Goal: Check status: Check status

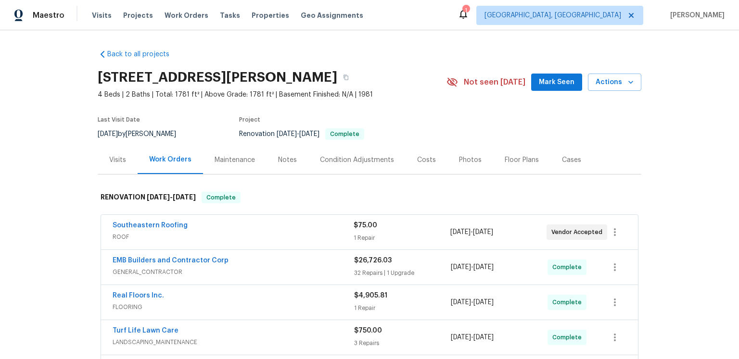
scroll to position [18, 0]
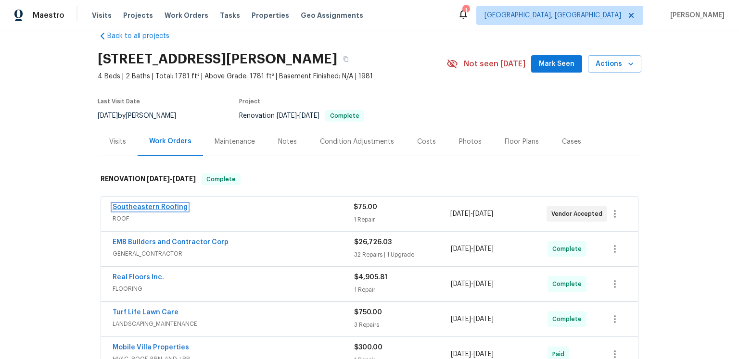
click at [188, 211] on link "Southeastern Roofing" at bounding box center [150, 207] width 75 height 7
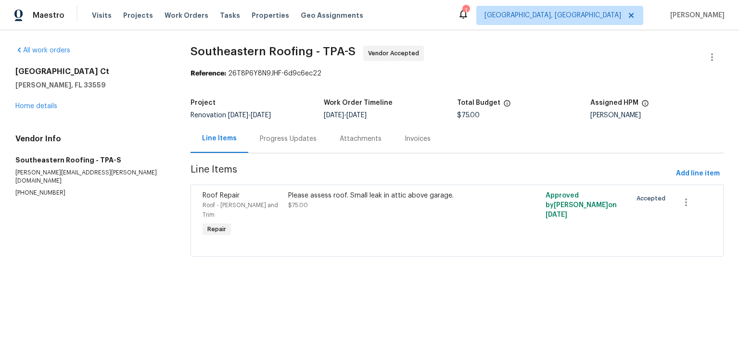
click at [317, 144] on div "Progress Updates" at bounding box center [288, 139] width 57 height 10
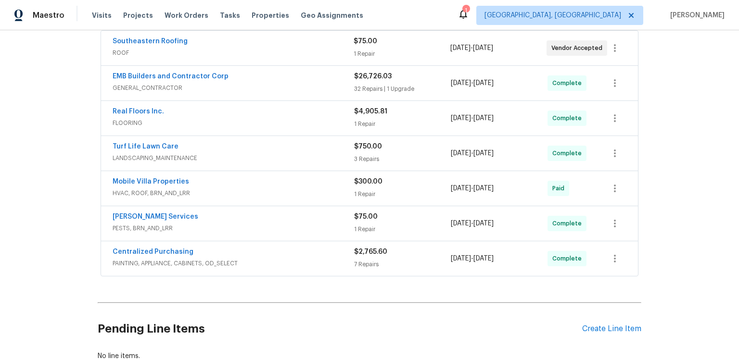
scroll to position [238, 0]
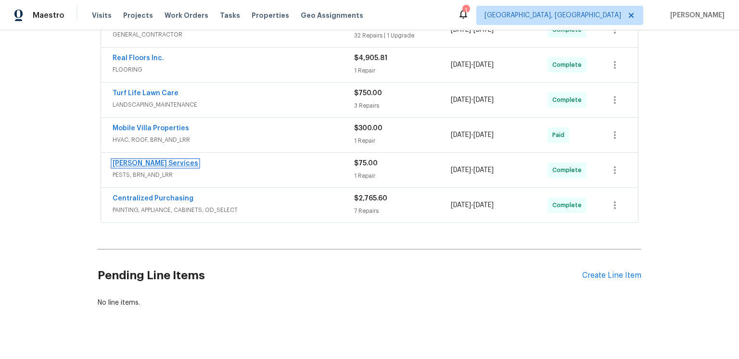
click at [173, 167] on link "[PERSON_NAME] Services" at bounding box center [156, 163] width 86 height 7
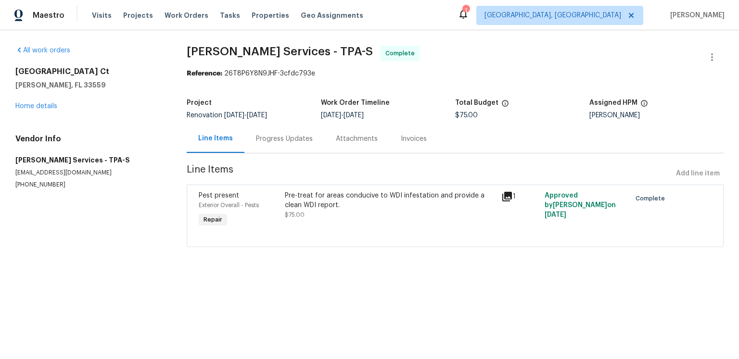
click at [503, 202] on icon at bounding box center [507, 197] width 10 height 10
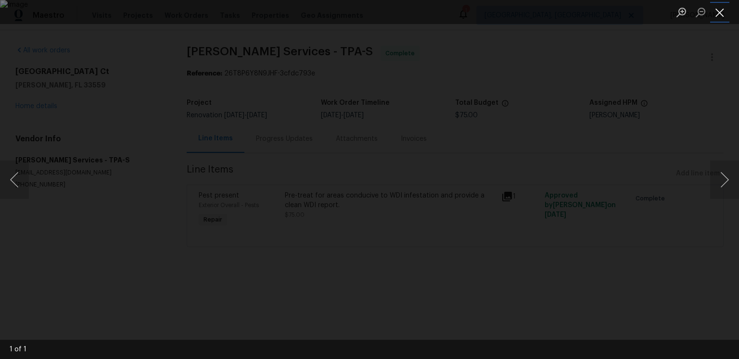
click at [722, 15] on button "Close lightbox" at bounding box center [719, 12] width 19 height 17
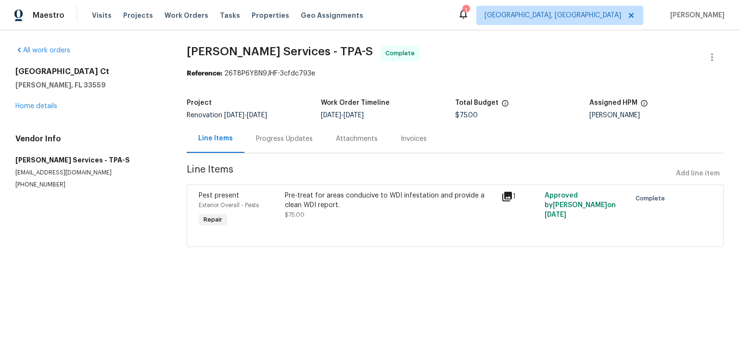
click at [300, 144] on div "Progress Updates" at bounding box center [284, 139] width 57 height 10
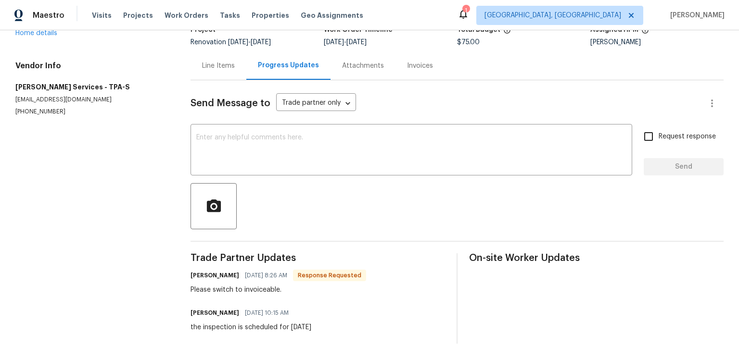
scroll to position [48, 0]
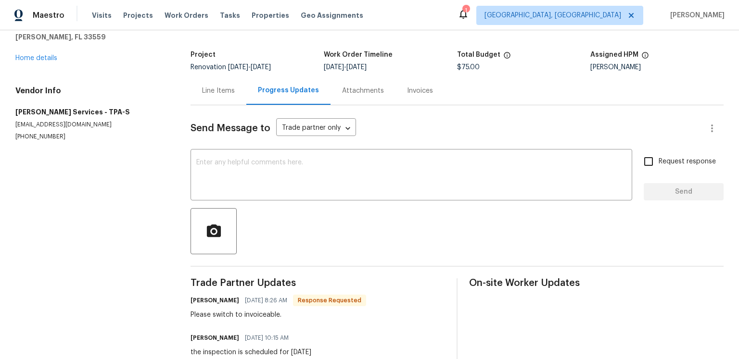
click at [396, 105] on div "Attachments" at bounding box center [363, 91] width 65 height 28
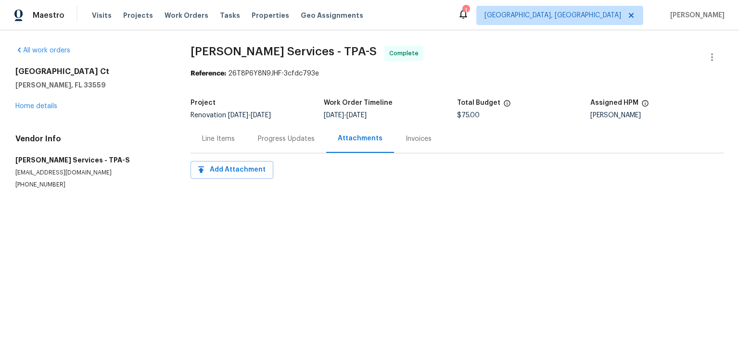
click at [432, 144] on div "Invoices" at bounding box center [419, 139] width 26 height 10
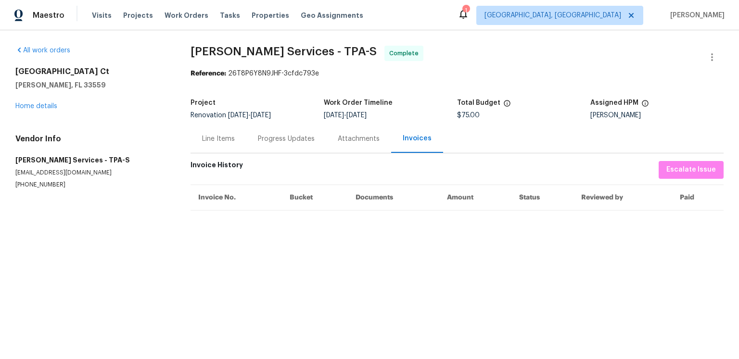
click at [246, 153] on div "Line Items" at bounding box center [219, 139] width 56 height 28
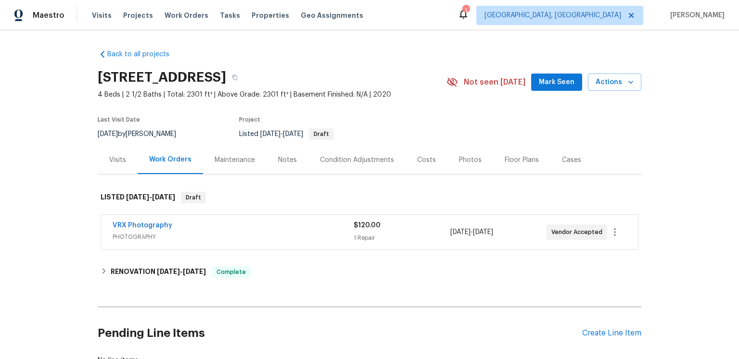
scroll to position [122, 0]
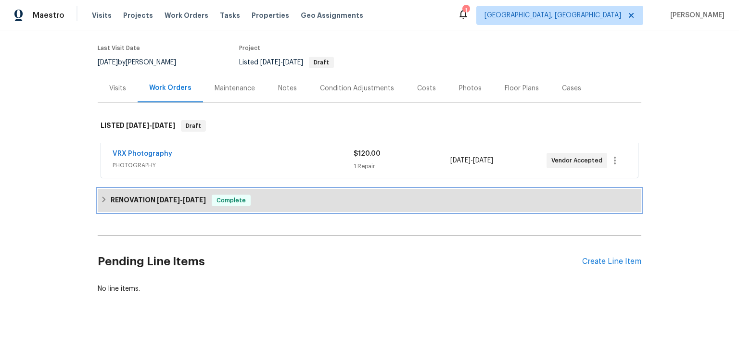
click at [180, 197] on span "[DATE]" at bounding box center [168, 200] width 23 height 7
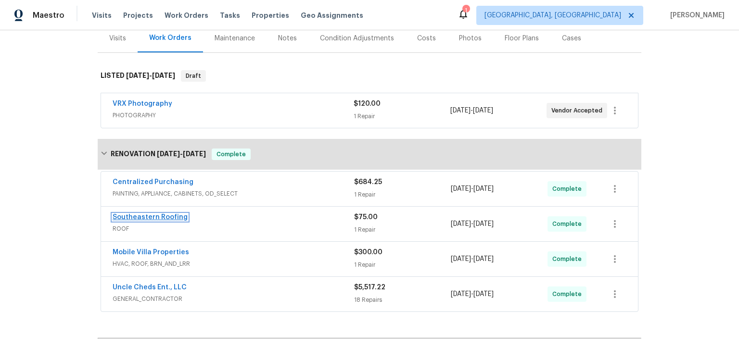
click at [188, 221] on link "Southeastern Roofing" at bounding box center [150, 217] width 75 height 7
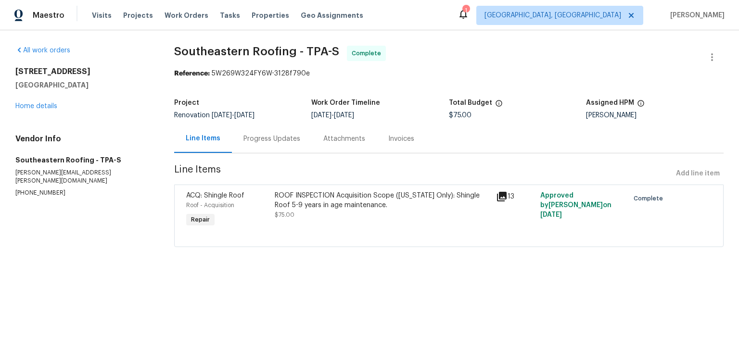
click at [274, 144] on div "Progress Updates" at bounding box center [272, 139] width 57 height 10
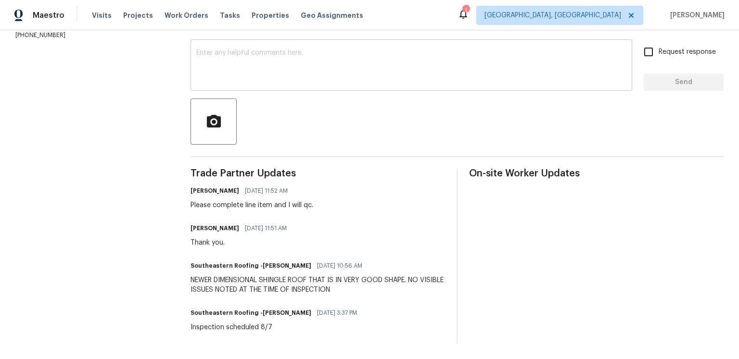
scroll to position [237, 0]
